Goal: Task Accomplishment & Management: Complete application form

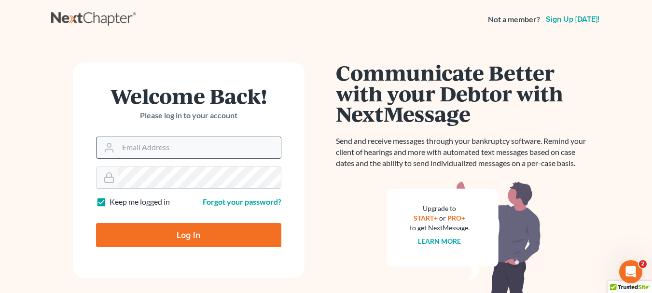
click at [136, 149] on input "Email Address" at bounding box center [199, 147] width 163 height 21
type input "[EMAIL_ADDRESS][DOMAIN_NAME]"
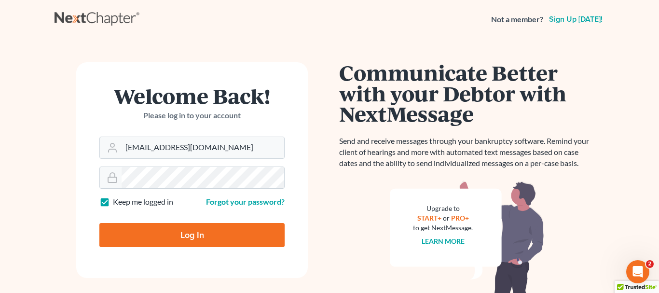
click at [189, 234] on input "Log In" at bounding box center [191, 235] width 185 height 24
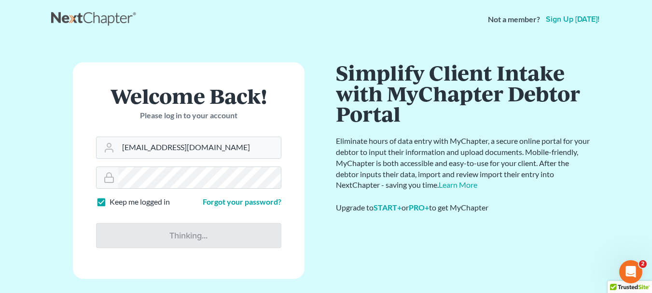
type input "Thinking..."
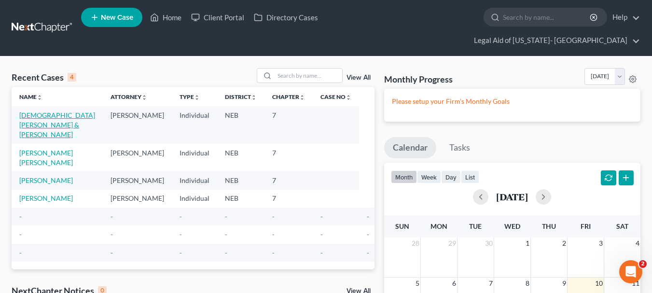
click at [36, 111] on link "[DEMOGRAPHIC_DATA][PERSON_NAME] & [PERSON_NAME]" at bounding box center [57, 125] width 76 height 28
select select "9"
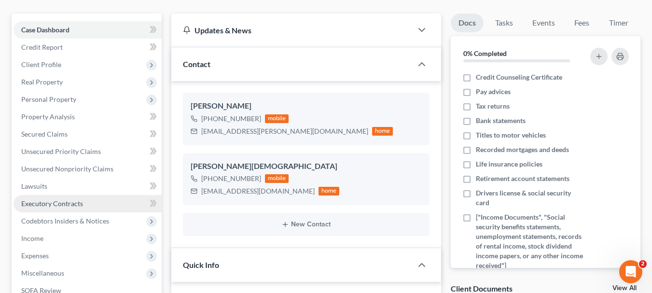
scroll to position [145, 0]
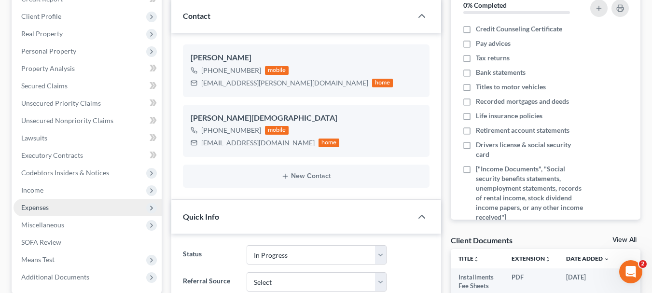
click at [33, 203] on span "Expenses" at bounding box center [35, 207] width 28 height 8
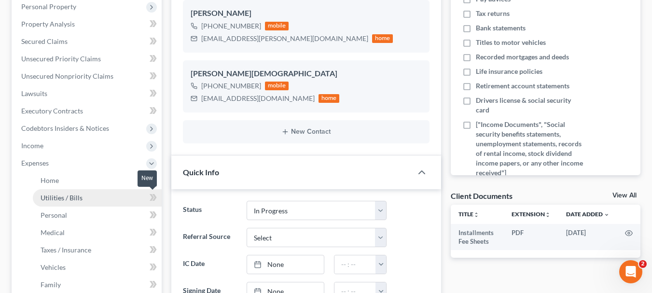
scroll to position [193, 0]
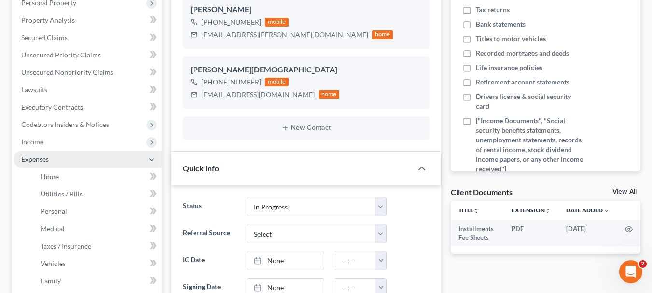
click at [42, 155] on span "Expenses" at bounding box center [35, 159] width 28 height 8
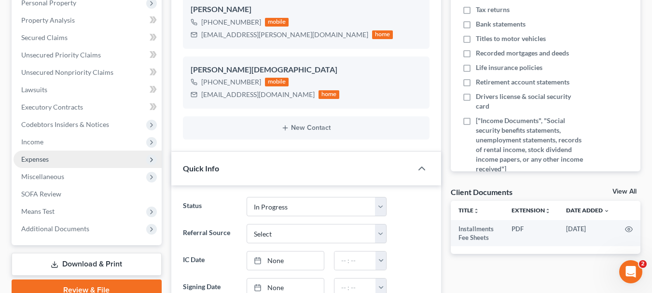
click at [36, 155] on span "Expenses" at bounding box center [35, 159] width 28 height 8
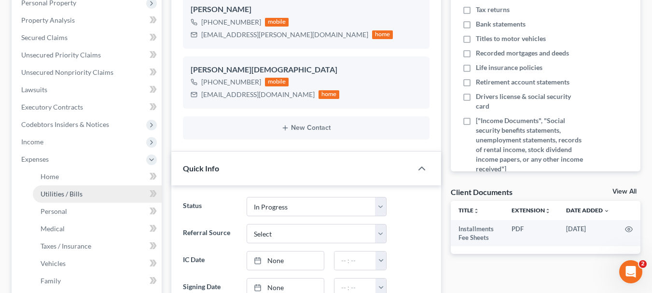
click at [60, 190] on span "Utilities / Bills" at bounding box center [62, 194] width 42 height 8
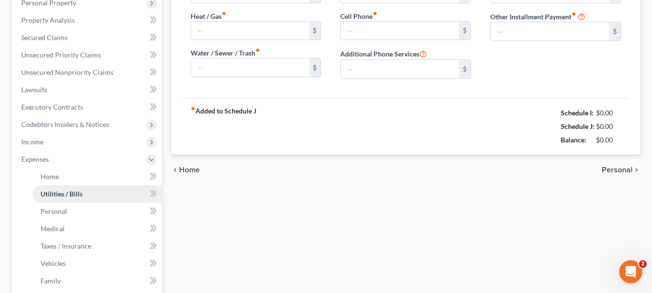
type input "0.00"
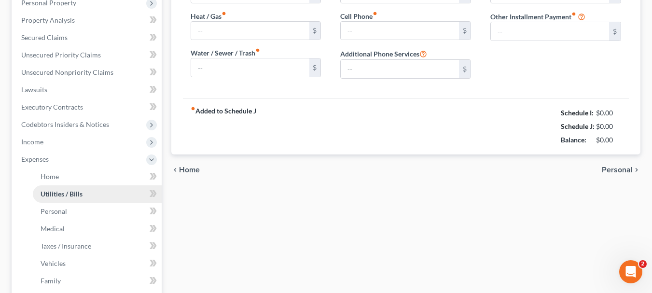
type input "0.00"
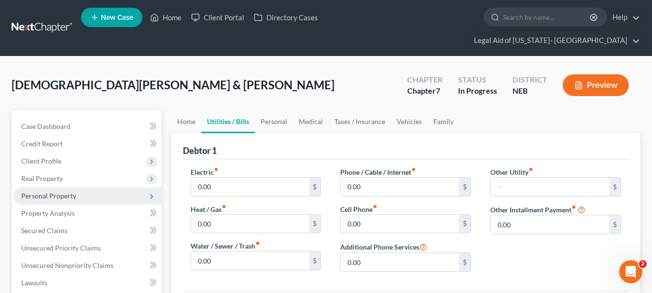
click at [39, 192] on span "Personal Property" at bounding box center [48, 196] width 55 height 8
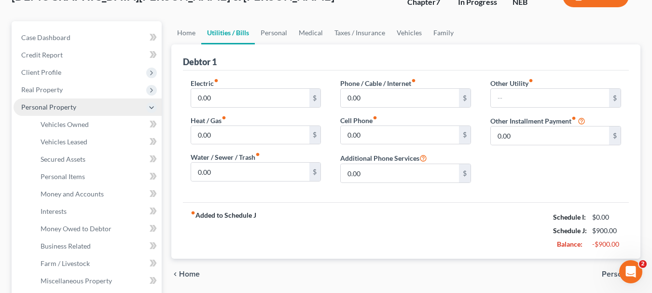
scroll to position [97, 0]
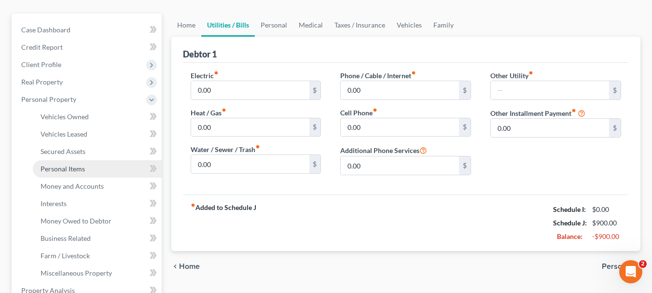
click at [69, 165] on span "Personal Items" at bounding box center [63, 169] width 44 height 8
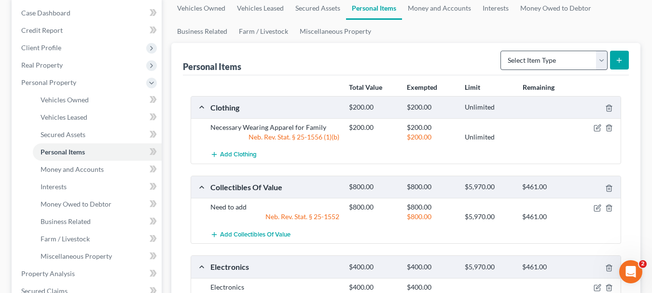
scroll to position [97, 0]
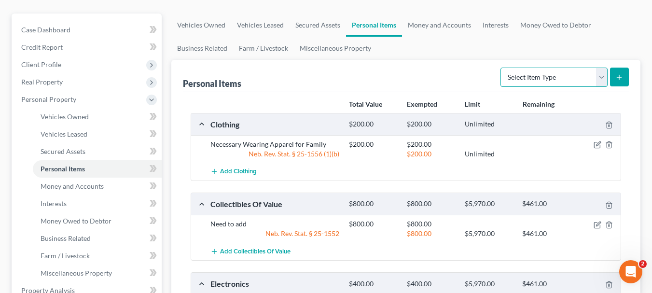
click at [601, 68] on select "Select Item Type Clothing Collectibles Of Value Electronics Firearms Household …" at bounding box center [554, 77] width 107 height 19
select select "household_goods"
click at [502, 68] on select "Select Item Type Clothing Collectibles Of Value Electronics Firearms Household …" at bounding box center [554, 77] width 107 height 19
click at [621, 73] on icon "submit" at bounding box center [619, 77] width 8 height 8
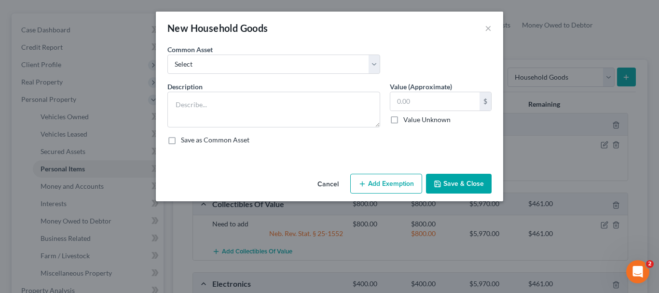
click at [181, 140] on label "Save as Common Asset" at bounding box center [215, 140] width 69 height 10
click at [185, 140] on input "Save as Common Asset" at bounding box center [188, 138] width 6 height 6
click at [181, 141] on label "Save as Common Asset" at bounding box center [215, 140] width 69 height 10
click at [185, 141] on input "Save as Common Asset" at bounding box center [188, 138] width 6 height 6
checkbox input "false"
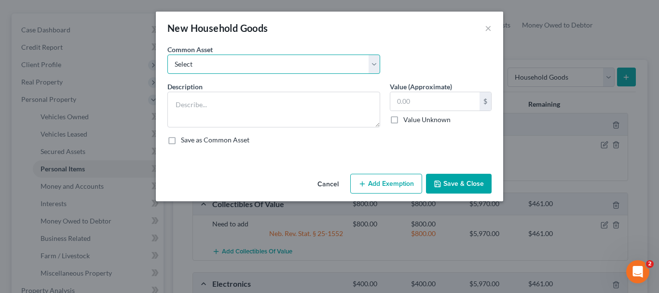
click at [374, 63] on select "Select Household Good & Furnishings" at bounding box center [274, 64] width 213 height 19
select select "0"
click at [168, 55] on select "Select Household Good & Furnishings" at bounding box center [274, 64] width 213 height 19
type textarea "Household Good & Furnishings"
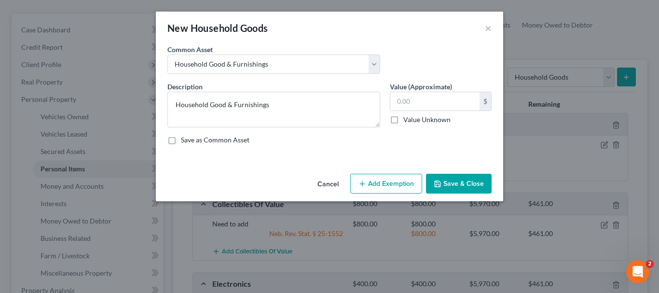
click at [419, 44] on div "New Household Goods ×" at bounding box center [330, 28] width 348 height 33
drag, startPoint x: 489, startPoint y: 24, endPoint x: 471, endPoint y: 78, distance: 57.1
click at [489, 25] on button "×" at bounding box center [488, 28] width 7 height 12
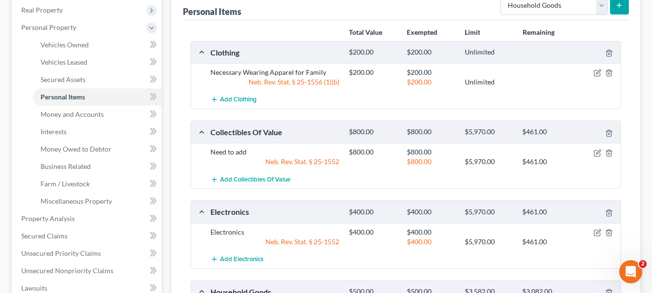
scroll to position [145, 0]
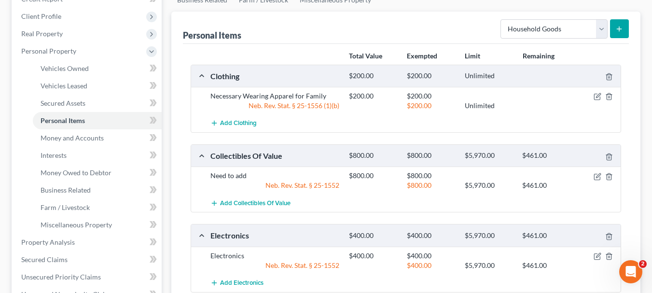
click at [253, 91] on div "Necessary Wearing Apparel for Family" at bounding box center [275, 96] width 139 height 10
click at [598, 93] on icon "button" at bounding box center [598, 97] width 8 height 8
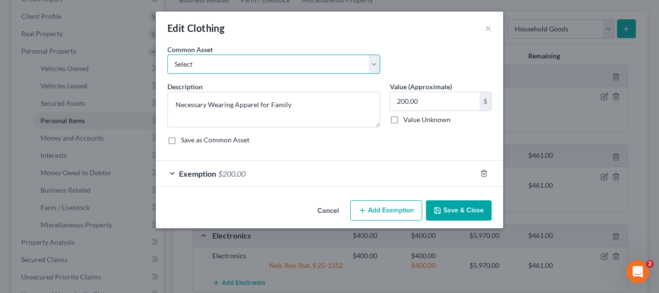
click at [375, 62] on select "Select All Clothing" at bounding box center [274, 64] width 213 height 19
select select "0"
click at [168, 55] on select "Select All Clothing" at bounding box center [274, 64] width 213 height 19
type textarea "All Clothing"
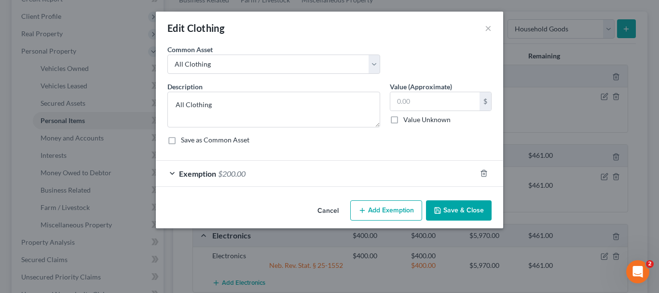
click at [450, 207] on button "Save & Close" at bounding box center [459, 210] width 66 height 20
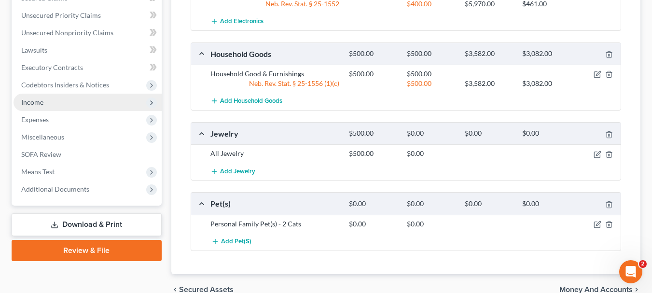
scroll to position [390, 0]
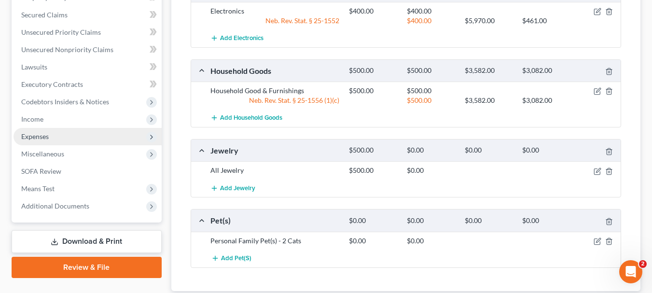
click at [31, 132] on span "Expenses" at bounding box center [35, 136] width 28 height 8
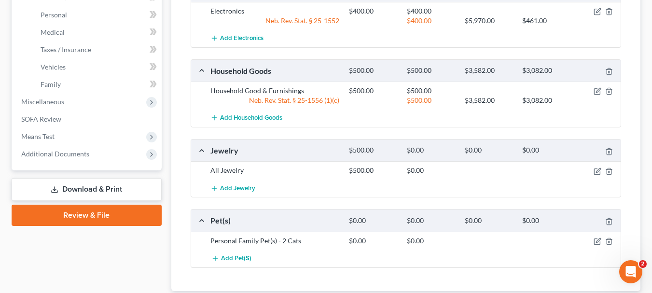
scroll to position [216, 0]
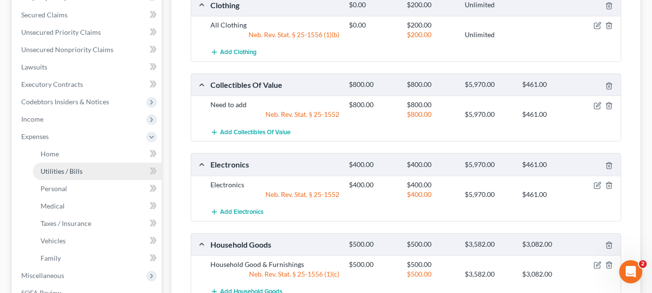
click at [56, 167] on span "Utilities / Bills" at bounding box center [62, 171] width 42 height 8
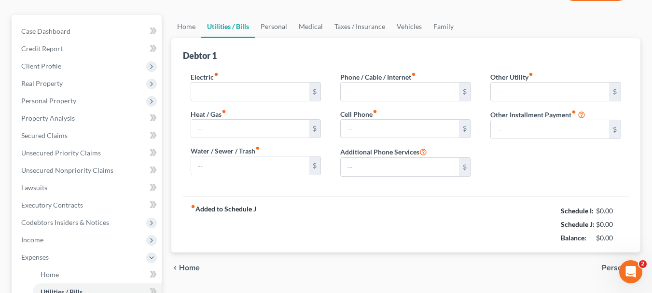
type input "0.00"
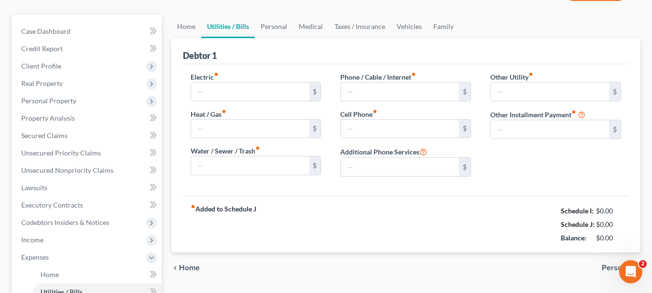
type input "0.00"
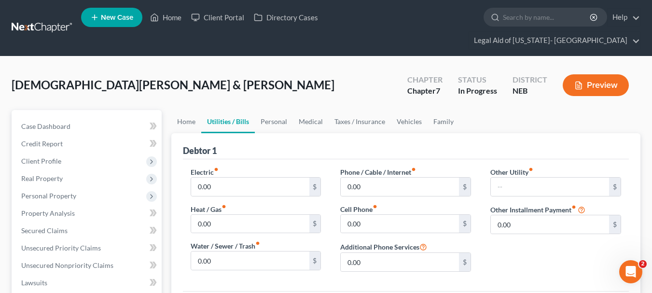
scroll to position [48, 0]
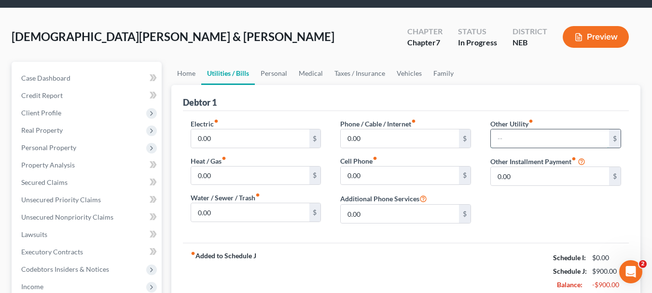
click at [566, 129] on input "text" at bounding box center [550, 138] width 118 height 18
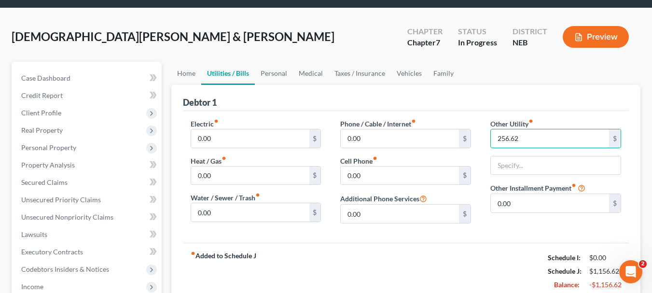
type input "256.62"
click at [568, 85] on div "Debtor 1" at bounding box center [406, 98] width 446 height 26
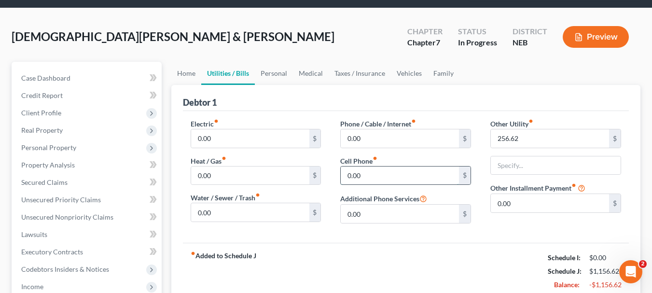
click at [424, 167] on input "0.00" at bounding box center [400, 176] width 118 height 18
click at [476, 62] on ul "Home Utilities / Bills Personal Medical Taxes / Insurance Vehicles Family" at bounding box center [405, 73] width 469 height 23
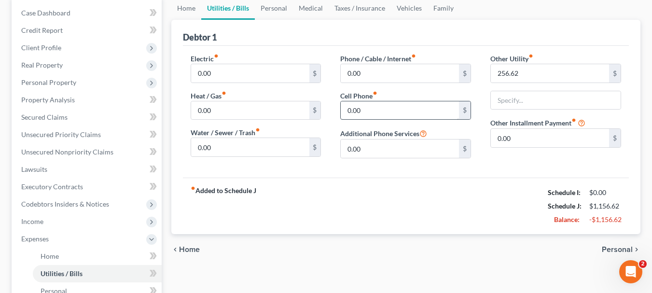
scroll to position [97, 0]
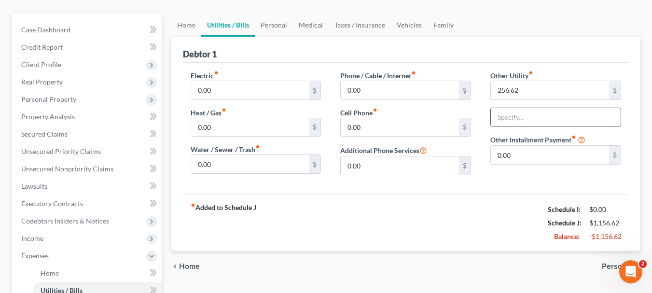
click at [550, 108] on input "text" at bounding box center [556, 117] width 130 height 18
click at [471, 195] on div "fiber_manual_record Added to Schedule J Schedule I: $0.00 Schedule J: $1,156.62…" at bounding box center [406, 223] width 446 height 56
click at [386, 216] on div "fiber_manual_record Added to Schedule J Schedule I: $0.00 Schedule J: $1,156.62…" at bounding box center [406, 223] width 446 height 56
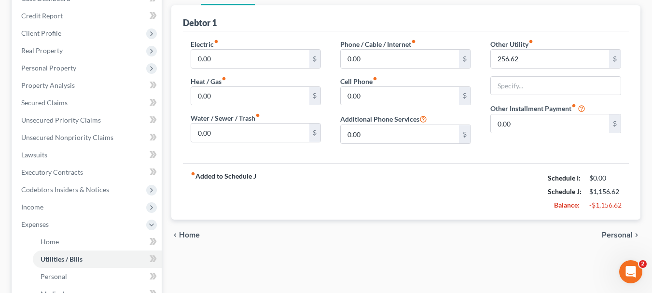
scroll to position [145, 0]
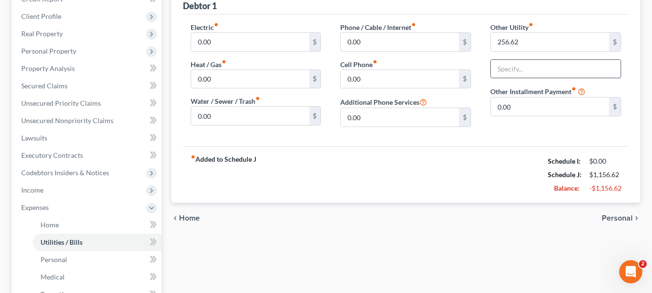
click at [551, 60] on input "text" at bounding box center [556, 69] width 130 height 18
type input "Elec, heat, gas, water"
click at [407, 146] on div "fiber_manual_record Added to Schedule J Schedule I: $0.00 Schedule J: $1,156.62…" at bounding box center [406, 174] width 446 height 56
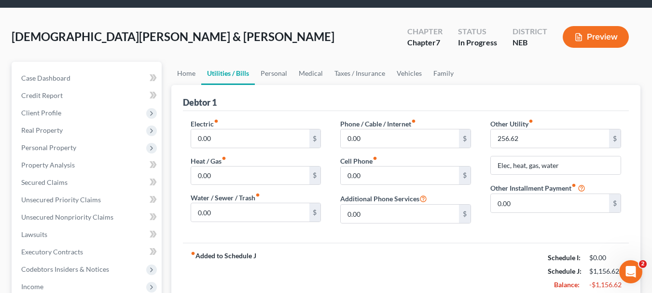
click at [542, 85] on div "Debtor 1" at bounding box center [406, 98] width 446 height 26
click at [433, 85] on div "Debtor 1" at bounding box center [406, 98] width 446 height 26
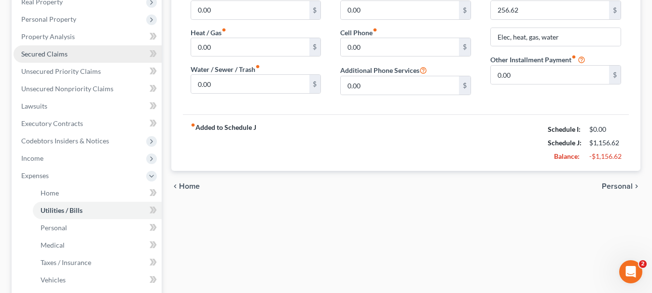
scroll to position [193, 0]
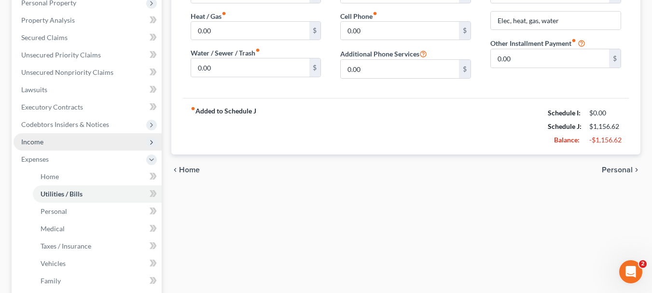
click at [34, 138] on span "Income" at bounding box center [32, 142] width 22 height 8
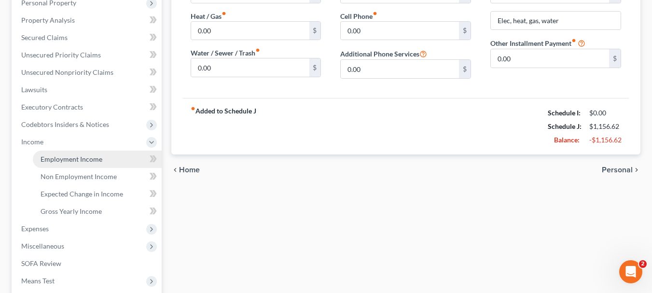
click at [88, 155] on span "Employment Income" at bounding box center [72, 159] width 62 height 8
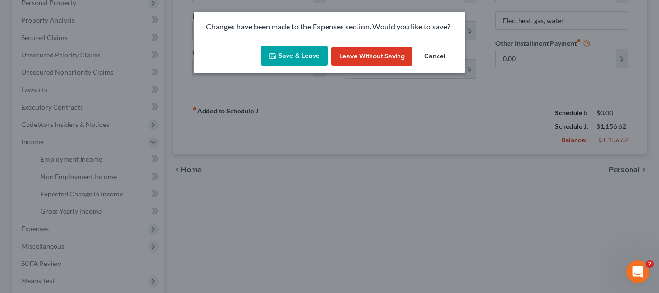
click at [300, 50] on button "Save & Leave" at bounding box center [294, 56] width 67 height 20
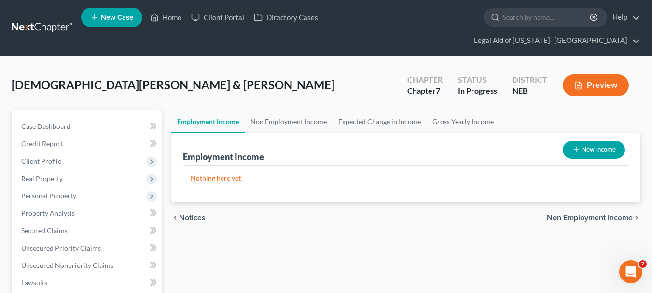
click at [601, 141] on button "New Income" at bounding box center [594, 150] width 62 height 18
select select "0"
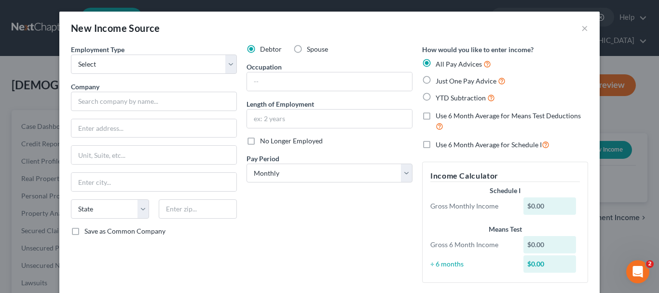
click at [436, 117] on label "Use 6 Month Average for Means Test Deductions" at bounding box center [512, 121] width 153 height 21
click at [440, 117] on input "Use 6 Month Average for Means Test Deductions" at bounding box center [443, 114] width 6 height 6
checkbox input "true"
drag, startPoint x: 471, startPoint y: 19, endPoint x: 473, endPoint y: 4, distance: 14.7
click at [473, 4] on div "New Income Source × Employment Type * Select Full or [DEMOGRAPHIC_DATA] Employm…" at bounding box center [329, 146] width 659 height 293
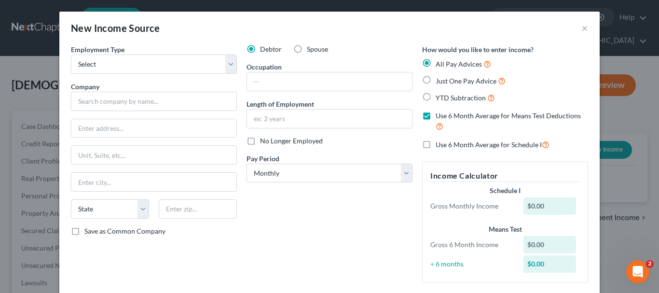
drag, startPoint x: 467, startPoint y: 23, endPoint x: 471, endPoint y: 4, distance: 19.2
click at [471, 4] on div "New Income Source × Employment Type * Select Full or [DEMOGRAPHIC_DATA] Employm…" at bounding box center [329, 146] width 659 height 293
click at [583, 28] on button "×" at bounding box center [585, 28] width 7 height 12
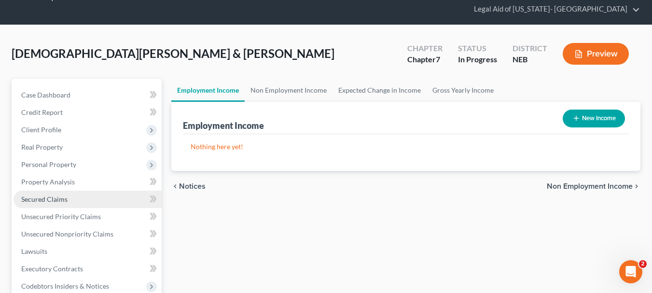
scroll to position [48, 0]
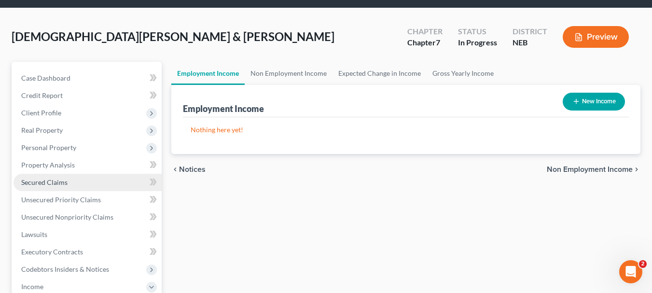
click at [56, 178] on span "Secured Claims" at bounding box center [44, 182] width 46 height 8
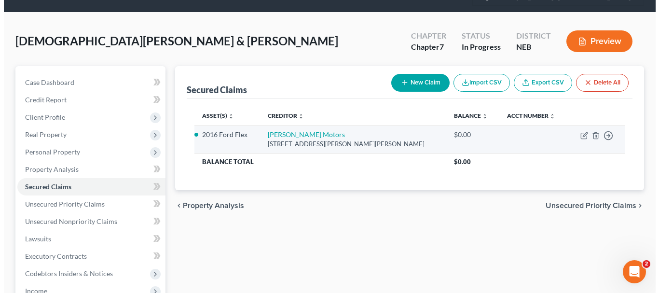
scroll to position [27, 0]
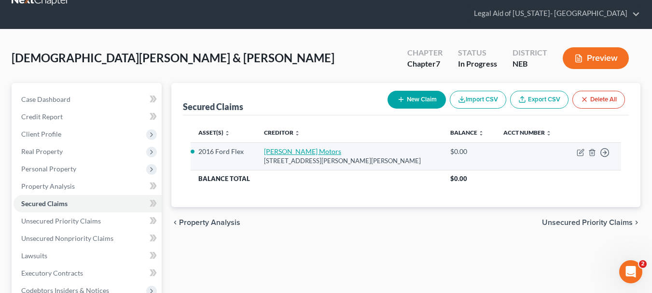
click at [296, 147] on link "[PERSON_NAME] Motors" at bounding box center [302, 151] width 77 height 8
select select "30"
select select "1"
select select "0"
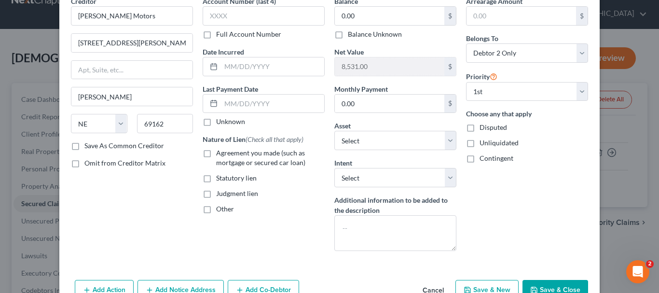
scroll to position [83, 0]
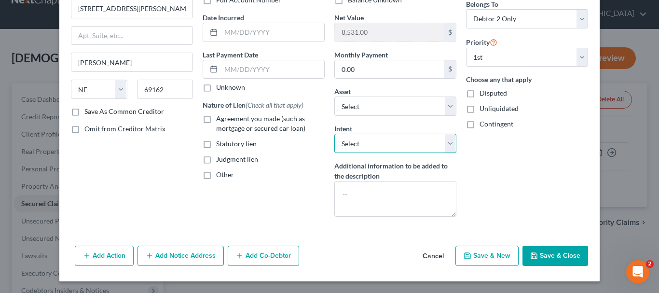
click at [446, 143] on select "Select Surrender Redeem Reaffirm Avoid Other" at bounding box center [396, 143] width 122 height 19
click at [519, 155] on div "Arrearage Amount $ Belongs To * Select Debtor 1 Only Debtor 2 Only Debtor 1 And…" at bounding box center [527, 93] width 132 height 263
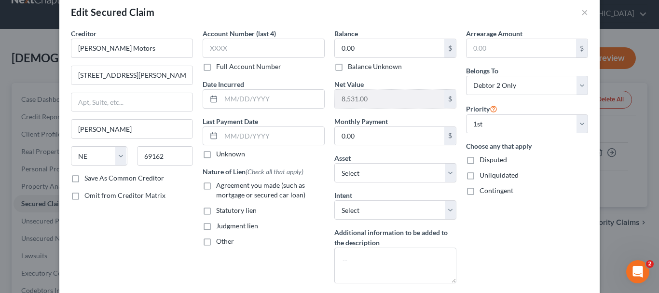
scroll to position [0, 0]
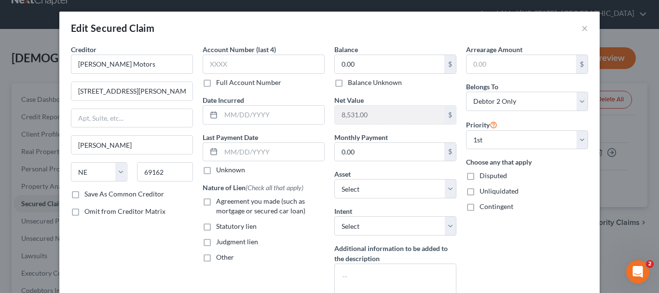
click at [426, 24] on div "Edit Secured Claim ×" at bounding box center [329, 28] width 541 height 33
click at [426, 25] on div "Edit Secured Claim ×" at bounding box center [329, 28] width 541 height 33
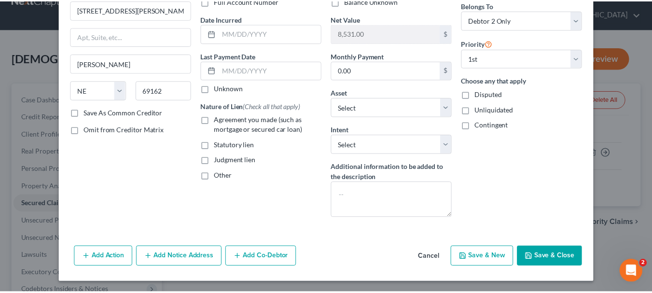
scroll to position [83, 0]
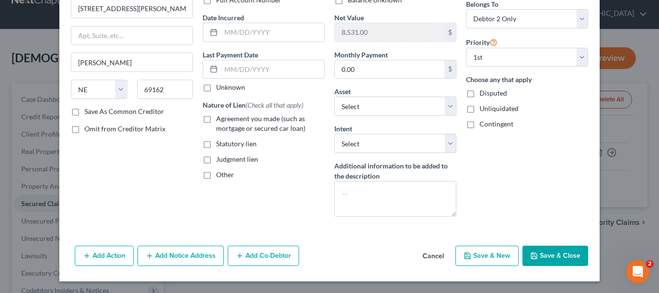
click at [558, 257] on button "Save & Close" at bounding box center [556, 256] width 66 height 20
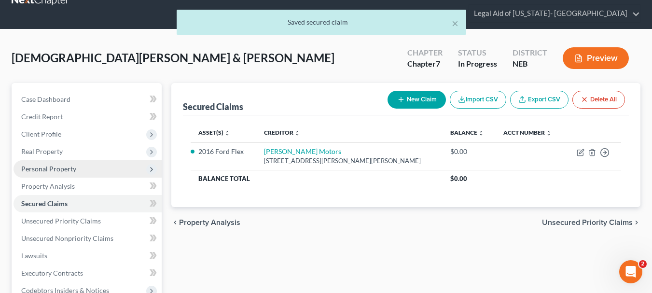
click at [41, 165] on span "Personal Property" at bounding box center [48, 169] width 55 height 8
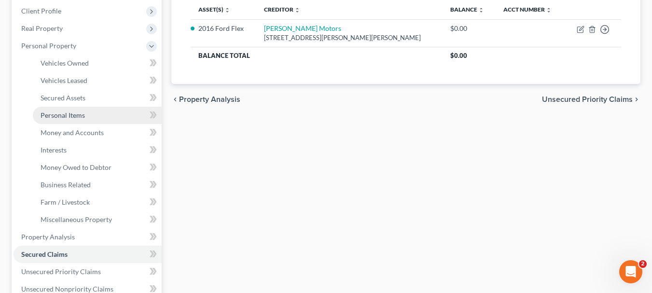
scroll to position [172, 0]
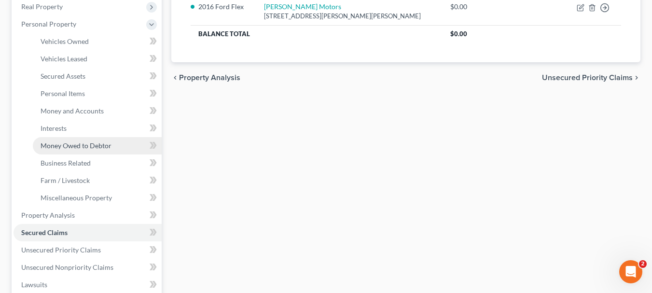
drag, startPoint x: 66, startPoint y: 126, endPoint x: 79, endPoint y: 129, distance: 12.8
click at [66, 141] on span "Money Owed to Debtor" at bounding box center [76, 145] width 71 height 8
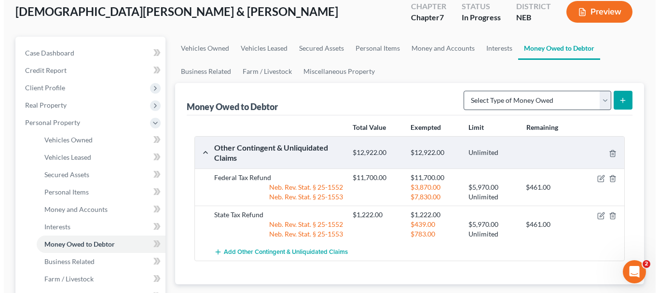
scroll to position [97, 0]
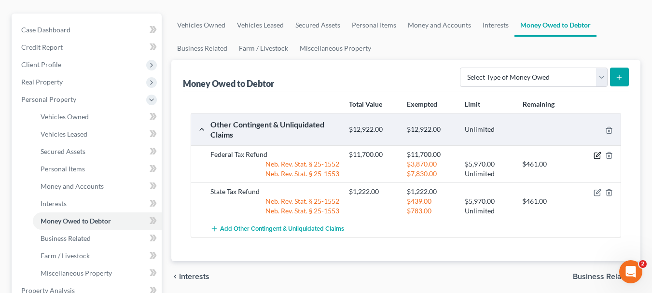
click at [597, 152] on icon "button" at bounding box center [598, 156] width 8 height 8
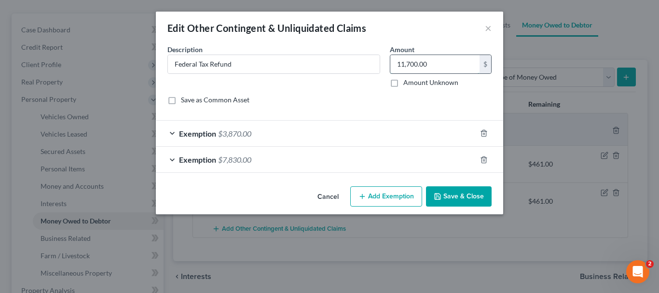
drag, startPoint x: 437, startPoint y: 63, endPoint x: 446, endPoint y: 64, distance: 8.7
click at [437, 63] on input "11,700.00" at bounding box center [435, 64] width 89 height 18
type input "11,809"
click at [364, 81] on div "Description * Federal Tax Refund" at bounding box center [274, 65] width 223 height 43
click at [210, 159] on span "Exemption" at bounding box center [197, 159] width 37 height 9
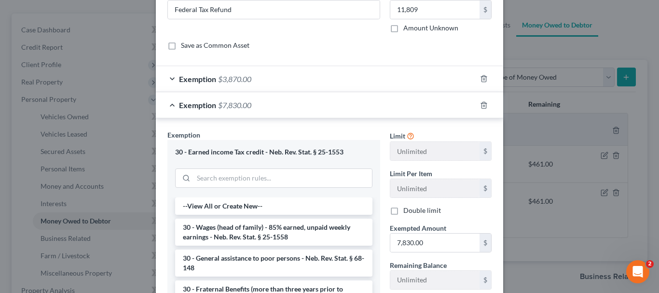
scroll to position [37, 0]
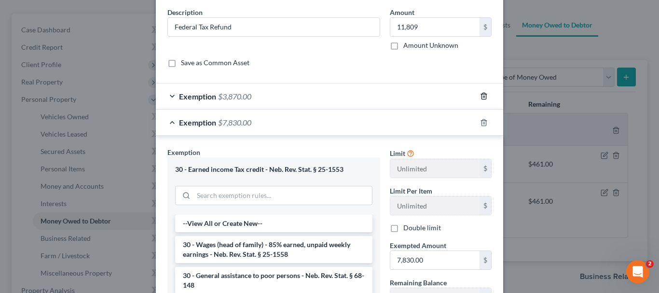
click at [481, 94] on polyline "button" at bounding box center [484, 94] width 6 height 0
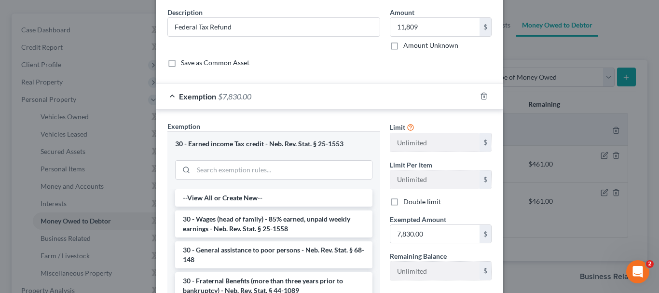
click at [268, 60] on div "Save as Common Asset" at bounding box center [330, 63] width 324 height 10
click at [290, 66] on div "Save as Common Asset" at bounding box center [330, 63] width 324 height 10
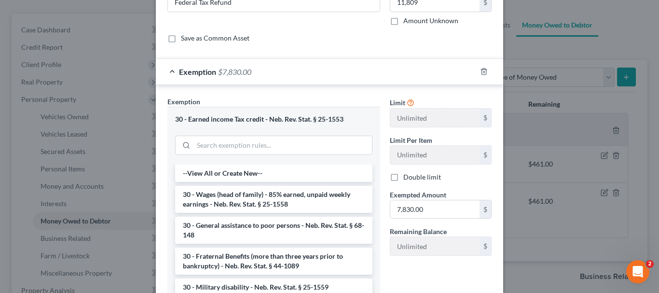
scroll to position [85, 0]
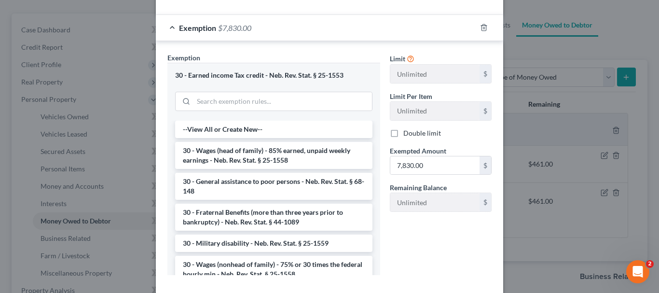
scroll to position [156, 0]
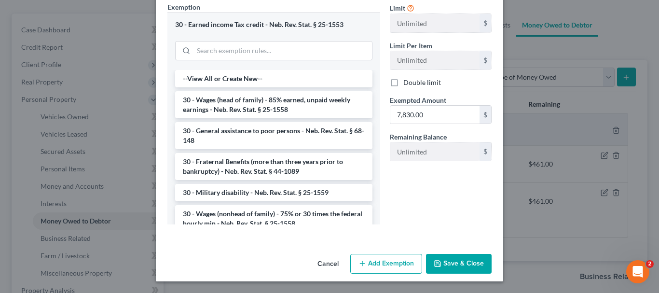
click at [385, 266] on button "Add Exemption" at bounding box center [386, 264] width 72 height 20
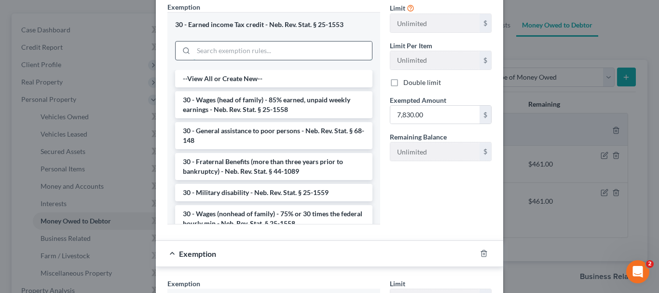
click at [285, 53] on input "search" at bounding box center [283, 51] width 179 height 18
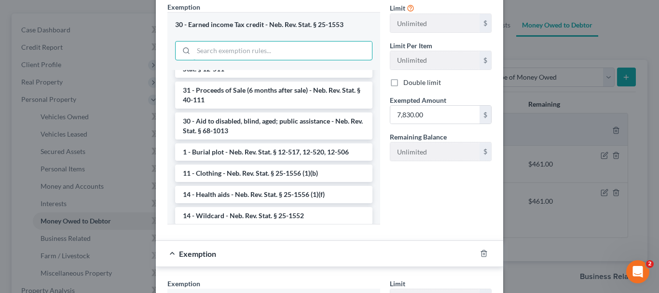
scroll to position [338, 0]
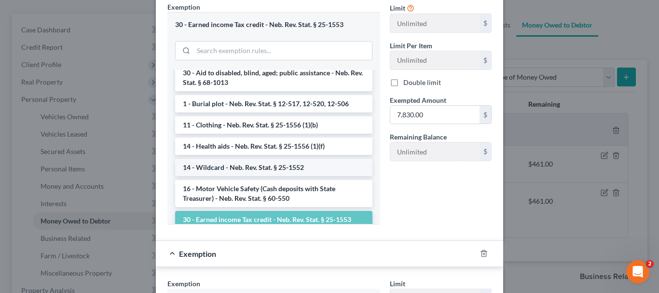
click at [221, 168] on li "14 - Wildcard - Neb. Rev. Stat. § 25-1552" at bounding box center [273, 167] width 197 height 17
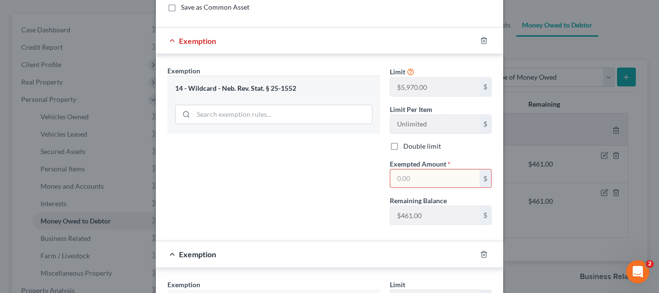
scroll to position [97, 0]
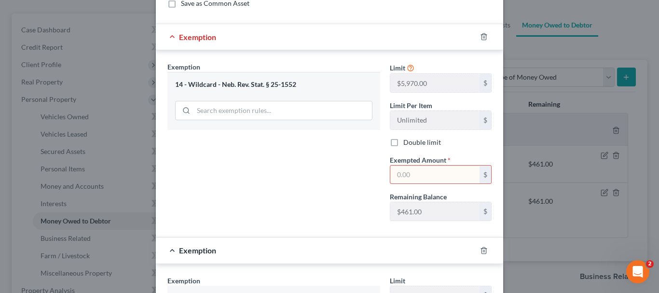
click at [318, 177] on div "Exemption Set must be selected for CA. Exemption * 14 - Wildcard - Neb. Rev. St…" at bounding box center [274, 145] width 223 height 167
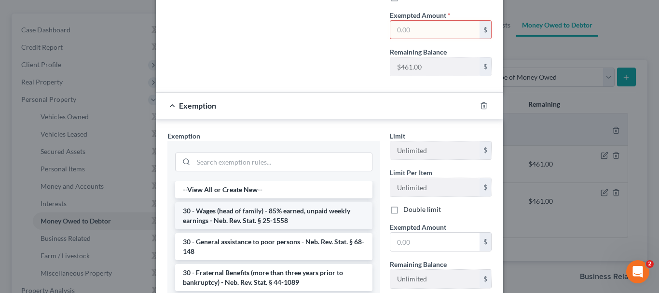
scroll to position [353, 0]
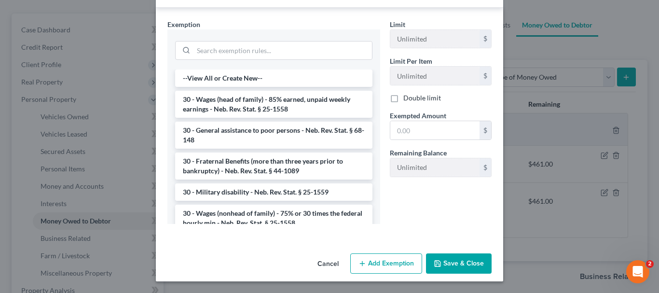
click at [320, 262] on button "Cancel" at bounding box center [328, 263] width 37 height 19
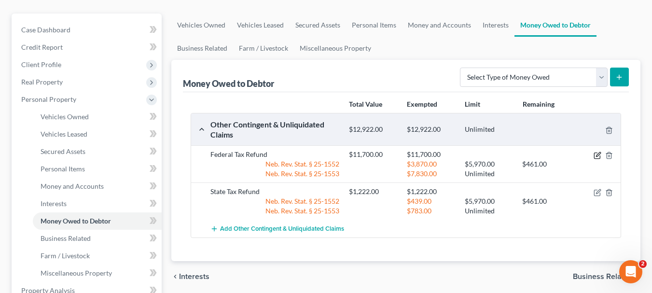
click at [599, 152] on icon "button" at bounding box center [598, 156] width 8 height 8
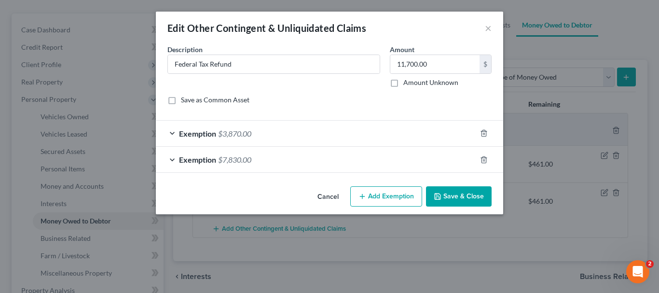
click at [261, 132] on div "Exemption $3,870.00" at bounding box center [316, 134] width 321 height 26
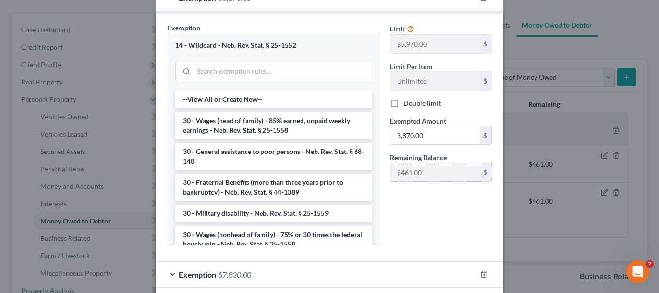
scroll to position [145, 0]
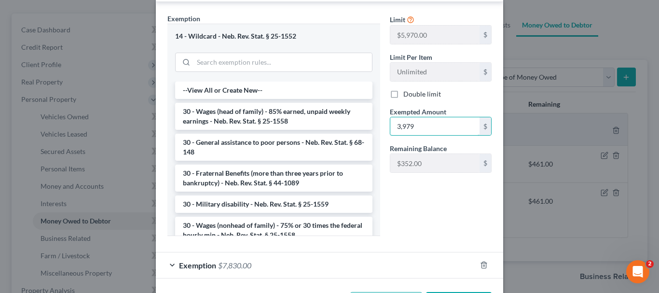
type input "3,979"
click at [404, 217] on div "Limit $5,970.00 $ Limit Per Item Unlimited $ Double limit Exempted Amount * 3,9…" at bounding box center [441, 129] width 112 height 230
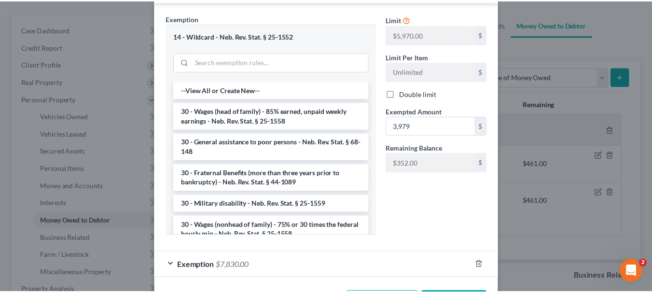
scroll to position [183, 0]
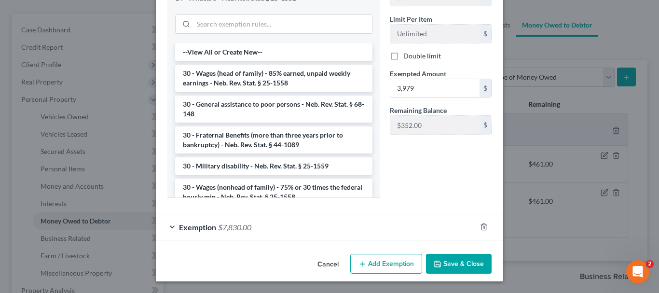
click at [438, 265] on icon "button" at bounding box center [438, 264] width 8 height 8
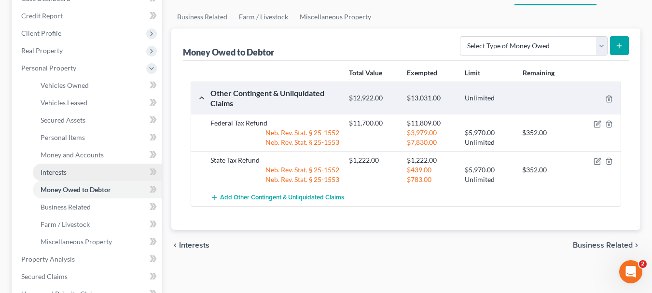
scroll to position [145, 0]
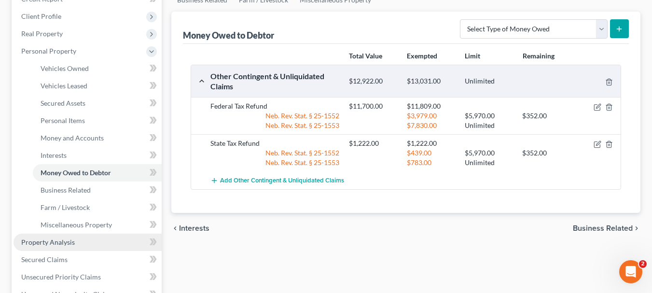
drag, startPoint x: 60, startPoint y: 224, endPoint x: 125, endPoint y: 216, distance: 65.1
click at [60, 238] on span "Property Analysis" at bounding box center [48, 242] width 54 height 8
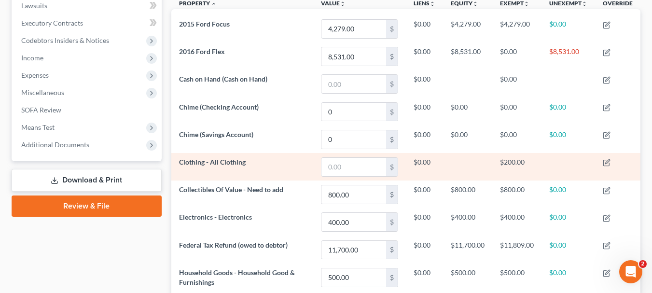
scroll to position [36, 0]
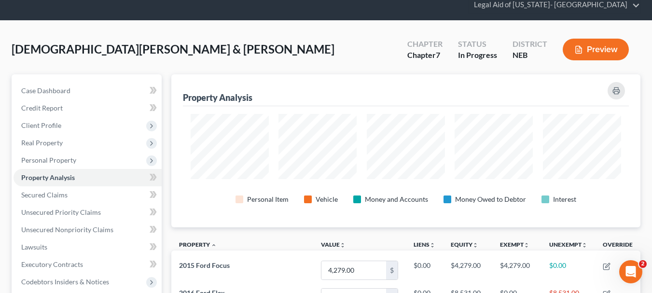
click at [377, 74] on div "Property Analysis" at bounding box center [406, 90] width 446 height 32
click at [310, 32] on div "[DEMOGRAPHIC_DATA][PERSON_NAME] & [PERSON_NAME] Upgraded Chapter Chapter 7 Stat…" at bounding box center [326, 53] width 629 height 42
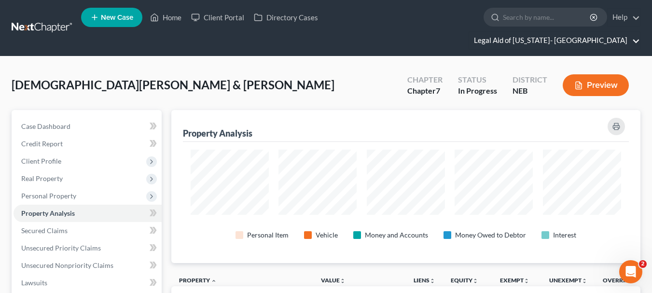
click at [638, 32] on link "Legal Aid of [US_STATE]- [GEOGRAPHIC_DATA]" at bounding box center [554, 40] width 171 height 17
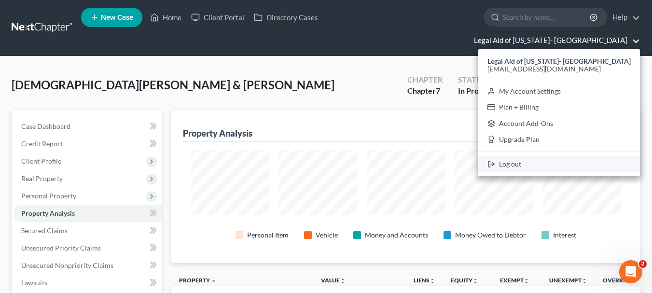
click at [566, 156] on link "Log out" at bounding box center [559, 164] width 162 height 16
